Goal: Register for event/course

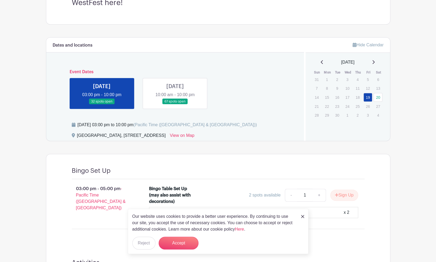
scroll to position [170, 0]
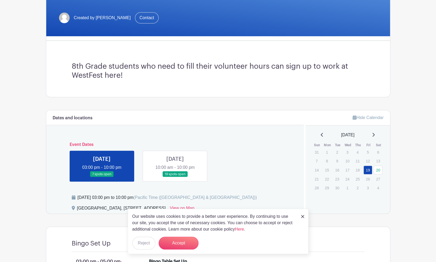
scroll to position [110, 0]
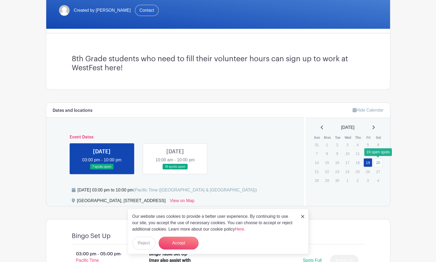
click at [378, 162] on link "20" at bounding box center [378, 162] width 9 height 9
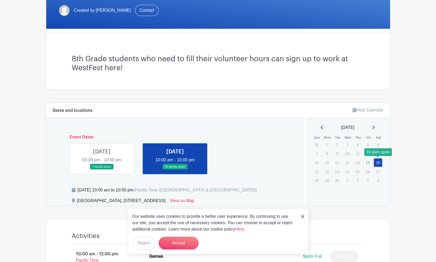
click at [378, 162] on link "20" at bounding box center [378, 162] width 9 height 9
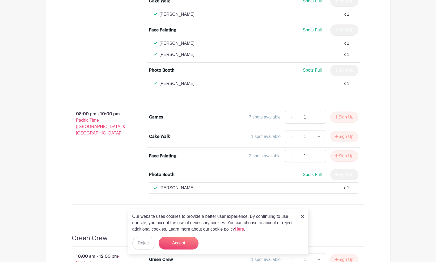
scroll to position [1303, 0]
